Goal: Task Accomplishment & Management: Manage account settings

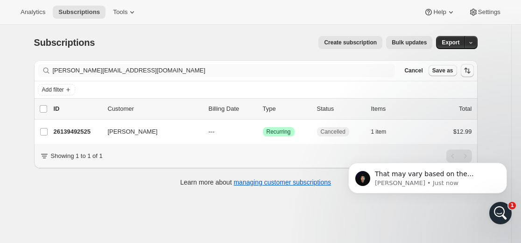
drag, startPoint x: 210, startPoint y: 56, endPoint x: 209, endPoint y: 64, distance: 8.5
click at [210, 62] on div "Subscriptions. This page is ready Subscriptions Create subscription Bulk update…" at bounding box center [256, 110] width 466 height 171
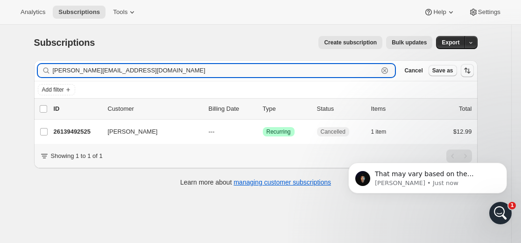
click at [209, 66] on input "[PERSON_NAME][EMAIL_ADDRESS][DOMAIN_NAME]" at bounding box center [216, 70] width 326 height 13
paste input "christylkrone"
type input "[EMAIL_ADDRESS][DOMAIN_NAME]"
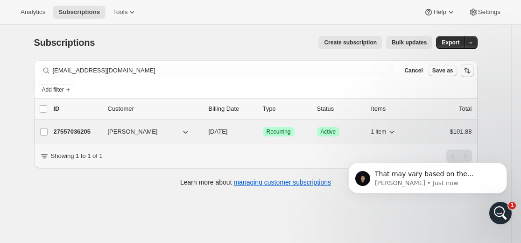
click at [82, 132] on p "27557036205" at bounding box center [77, 131] width 47 height 9
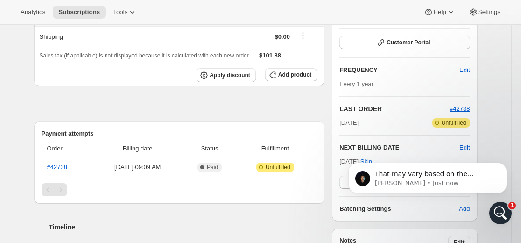
scroll to position [140, 0]
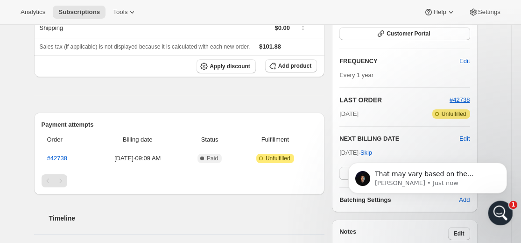
click at [502, 213] on icon "Open Intercom Messenger" at bounding box center [498, 211] width 15 height 15
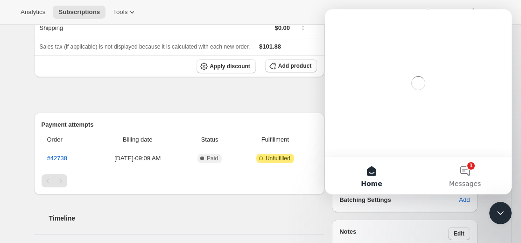
scroll to position [0, 0]
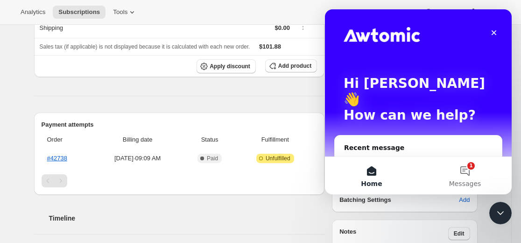
click at [493, 34] on icon "Close" at bounding box center [493, 32] width 5 height 5
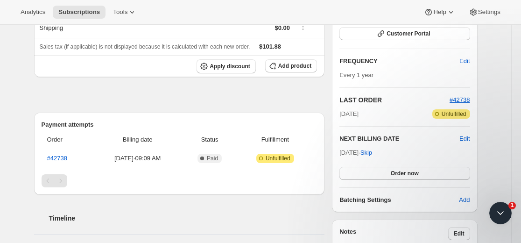
drag, startPoint x: 27, startPoint y: 201, endPoint x: 132, endPoint y: 192, distance: 105.4
click at [27, 201] on div "Subscription #27557036205. This page is ready Subscription #27557036205 Success…" at bounding box center [256, 196] width 466 height 623
drag, startPoint x: 67, startPoint y: 205, endPoint x: 233, endPoint y: 56, distance: 223.4
click at [67, 161] on link "#42738" at bounding box center [57, 157] width 20 height 7
click at [66, 161] on link "#42738" at bounding box center [57, 157] width 20 height 7
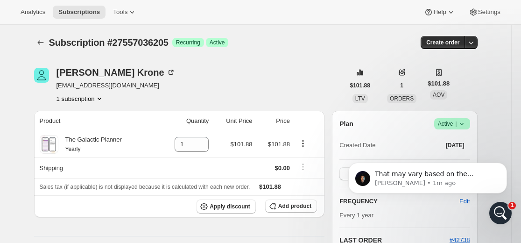
click at [466, 123] on icon at bounding box center [461, 123] width 9 height 9
click at [446, 156] on body "That may vary based on the workload that team currently has in queue. let me do…" at bounding box center [427, 180] width 179 height 67
click at [432, 156] on body "That may vary based on the workload that team currently has in queue. let me do…" at bounding box center [427, 180] width 179 height 67
click at [504, 167] on icon "Dismiss notification" at bounding box center [504, 164] width 5 height 5
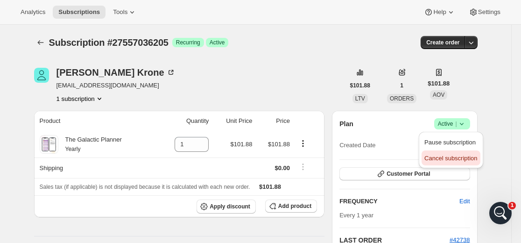
click at [457, 159] on span "Cancel subscription" at bounding box center [450, 157] width 53 height 7
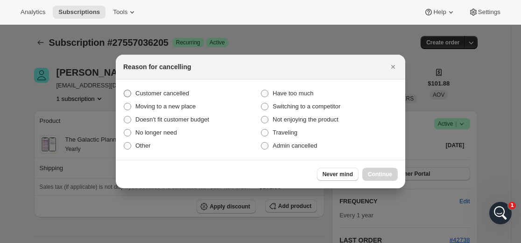
click at [200, 95] on label "Customer cancelled" at bounding box center [191, 93] width 137 height 13
click at [124, 90] on input "Customer cancelled" at bounding box center [124, 90] width 0 height 0
radio input "true"
click at [376, 172] on span "Continue" at bounding box center [380, 173] width 24 height 7
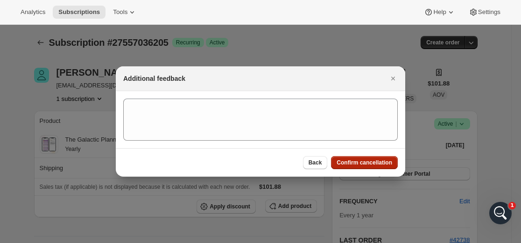
click at [370, 163] on span "Confirm cancellation" at bounding box center [364, 162] width 56 height 7
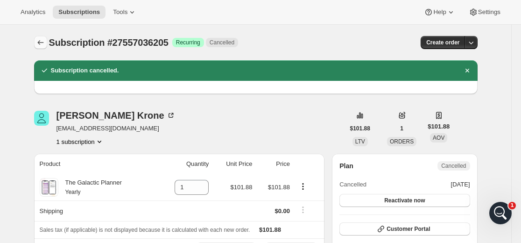
click at [45, 43] on icon "Subscriptions" at bounding box center [40, 42] width 9 height 9
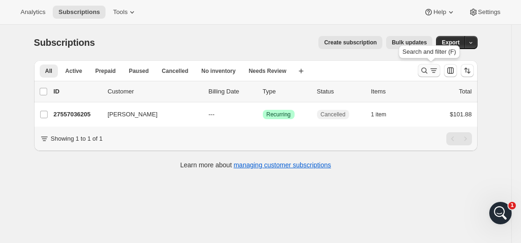
click at [424, 71] on icon "Search and filter results" at bounding box center [424, 70] width 9 height 9
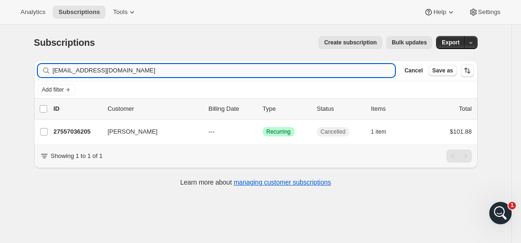
click at [244, 71] on input "[EMAIL_ADDRESS][DOMAIN_NAME]" at bounding box center [224, 70] width 343 height 13
type input "[EMAIL_ADDRESS][DOMAIN_NAME]"
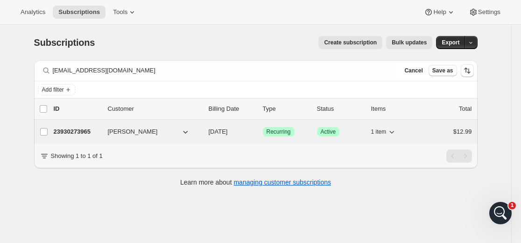
click at [86, 132] on p "23930273965" at bounding box center [77, 131] width 47 height 9
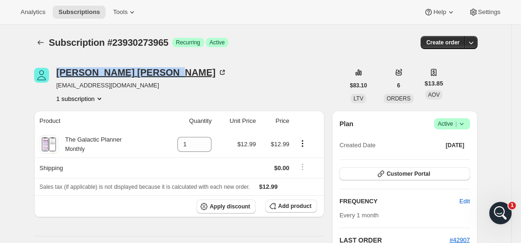
drag, startPoint x: 59, startPoint y: 63, endPoint x: 130, endPoint y: 72, distance: 71.5
copy div "[PERSON_NAME]"
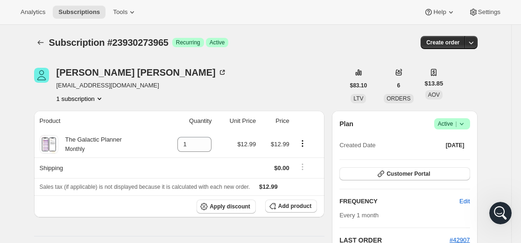
click at [464, 123] on icon at bounding box center [461, 123] width 9 height 9
click at [459, 157] on span "Cancel subscription" at bounding box center [450, 157] width 53 height 7
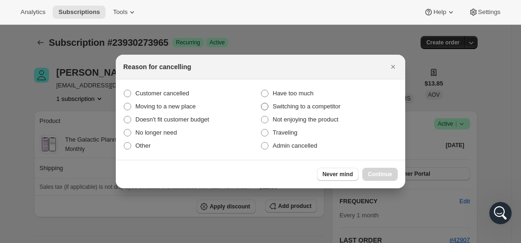
drag, startPoint x: 210, startPoint y: 89, endPoint x: 266, endPoint y: 109, distance: 59.9
click at [210, 89] on label "Customer cancelled" at bounding box center [191, 93] width 137 height 13
click at [124, 90] on input "Customer cancelled" at bounding box center [124, 90] width 0 height 0
radio input "true"
click at [385, 171] on span "Continue" at bounding box center [380, 173] width 24 height 7
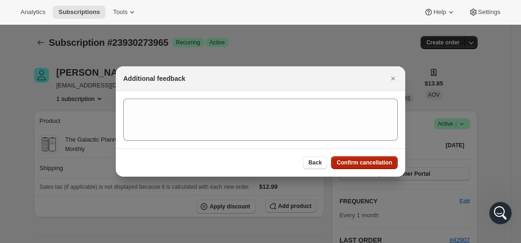
click at [368, 160] on span "Confirm cancellation" at bounding box center [364, 162] width 56 height 7
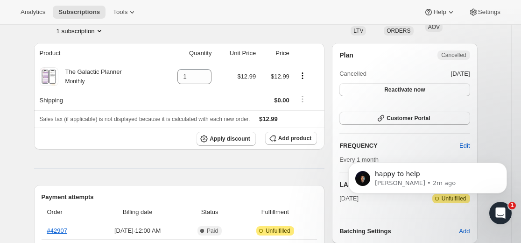
scroll to position [187, 0]
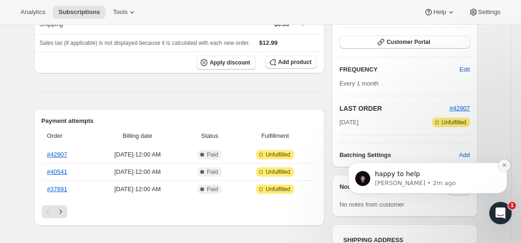
click at [504, 164] on icon "Dismiss notification" at bounding box center [504, 164] width 5 height 5
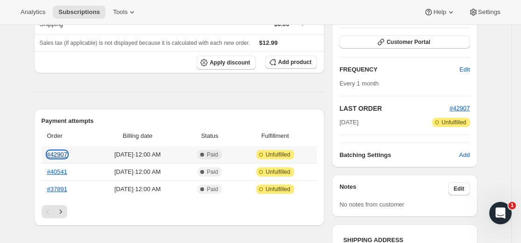
click at [62, 157] on link "#42907" at bounding box center [57, 154] width 20 height 7
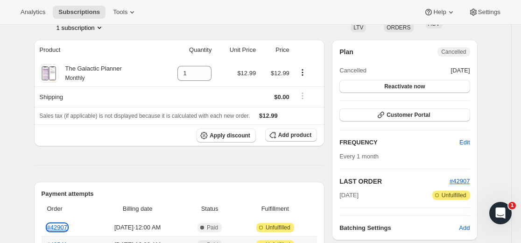
scroll to position [0, 0]
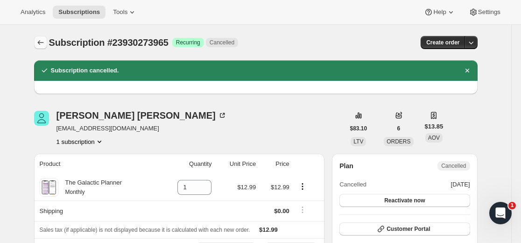
click at [45, 42] on icon "Subscriptions" at bounding box center [40, 42] width 9 height 9
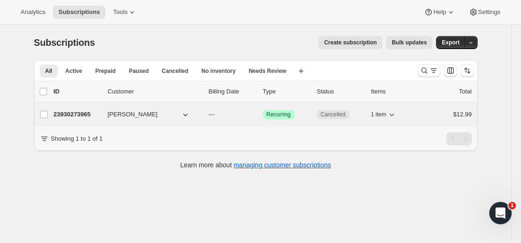
click at [64, 114] on p "23930273965" at bounding box center [77, 114] width 47 height 9
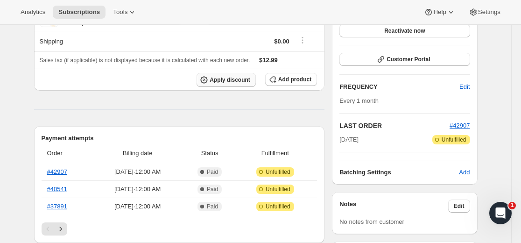
scroll to position [140, 0]
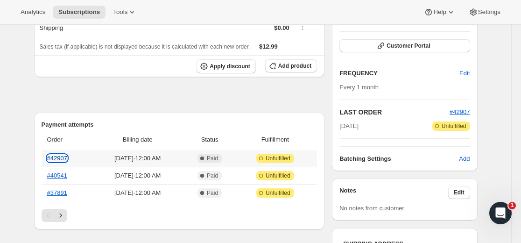
click at [62, 159] on link "#42907" at bounding box center [57, 157] width 20 height 7
